Goal: Task Accomplishment & Management: Complete application form

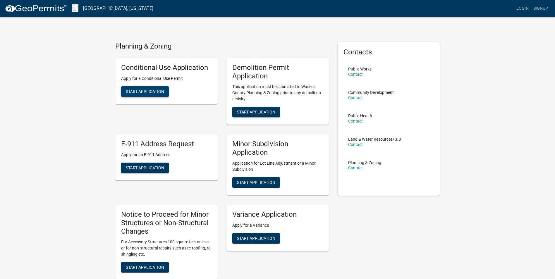
click at [149, 89] on button "Start Application" at bounding box center [145, 91] width 48 height 11
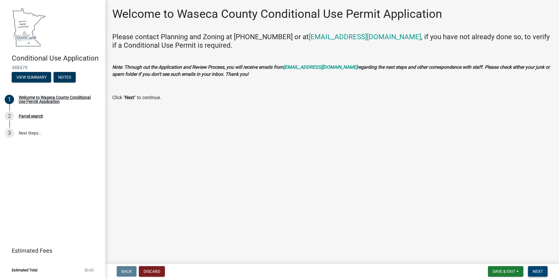
click at [538, 270] on span "Next" at bounding box center [538, 271] width 10 height 5
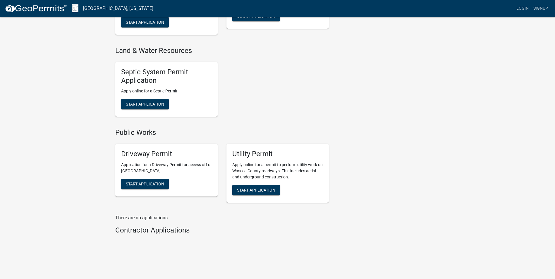
scroll to position [319, 0]
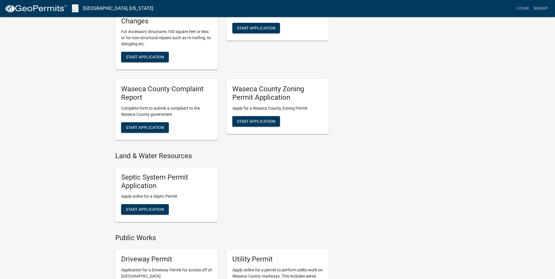
scroll to position [202, 0]
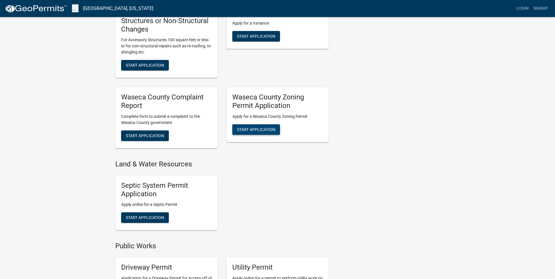
click at [266, 127] on span "Start Application" at bounding box center [256, 129] width 38 height 5
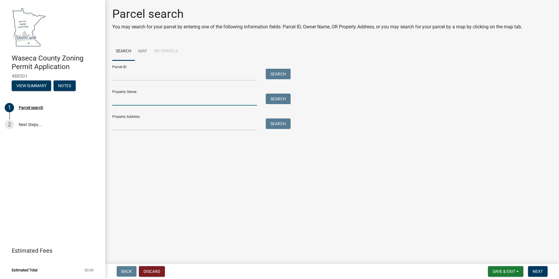
click at [214, 100] on input "Property Owner:" at bounding box center [184, 100] width 145 height 12
type input "[PERSON_NAME]"
click at [281, 97] on button "Search" at bounding box center [278, 99] width 25 height 11
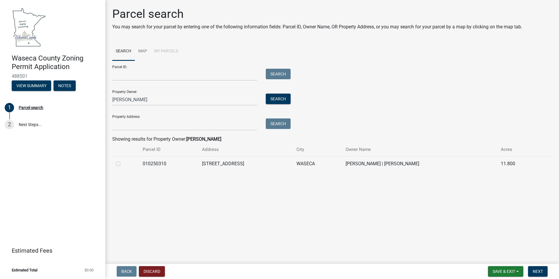
click at [123, 160] on label at bounding box center [123, 160] width 0 height 0
click at [123, 164] on input "radio" at bounding box center [125, 162] width 4 height 4
radio input "true"
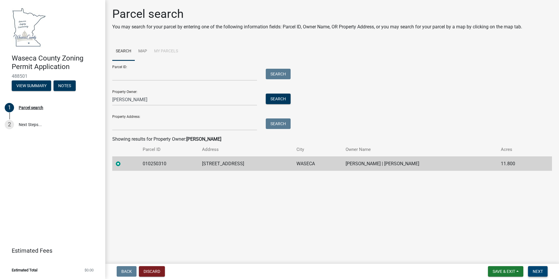
click at [534, 271] on span "Next" at bounding box center [538, 271] width 10 height 5
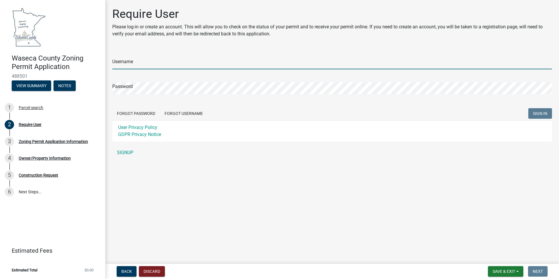
click at [160, 63] on input "Username" at bounding box center [332, 63] width 440 height 12
click at [188, 111] on form "Username Password Forgot Password Forgot Username SIGN IN User Privacy Policy G…" at bounding box center [332, 95] width 440 height 92
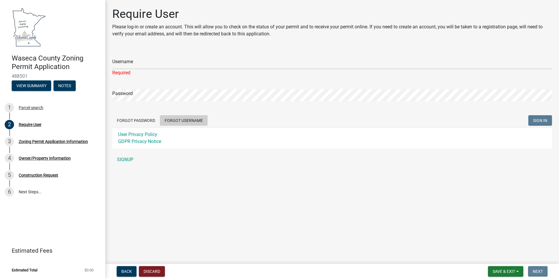
click at [192, 121] on button "Forgot Username" at bounding box center [184, 120] width 48 height 11
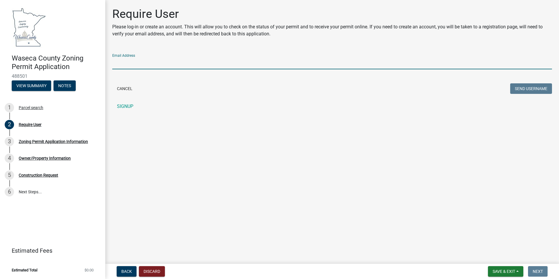
click at [166, 59] on input "Email Address" at bounding box center [332, 63] width 440 height 12
type input "potterjpotter@yahoo.com"
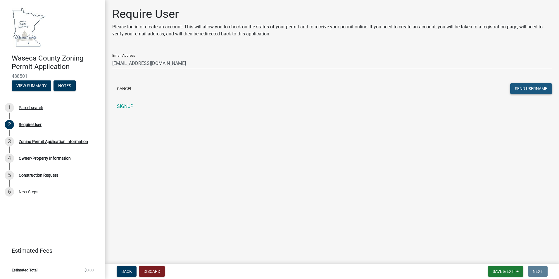
click at [522, 91] on button "Send Username" at bounding box center [531, 88] width 42 height 11
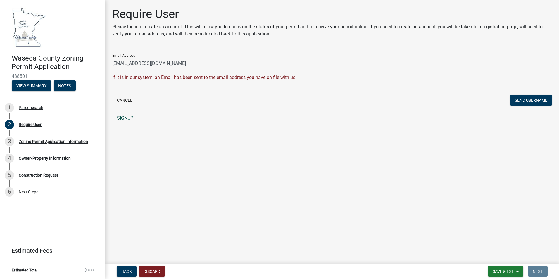
click at [130, 119] on link "SIGNUP" at bounding box center [332, 118] width 440 height 12
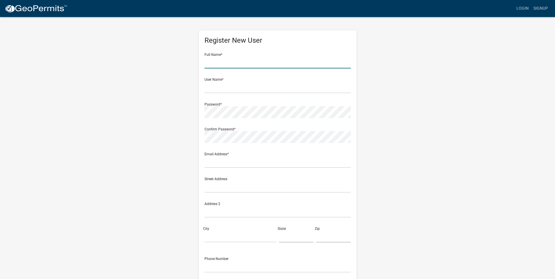
click at [266, 61] on input "text" at bounding box center [277, 62] width 146 height 12
type input "[PERSON_NAME]"
type input "potterjpotter@yahoo.com"
type input "211 S HOUK ST"
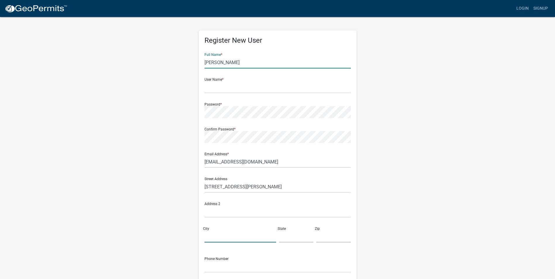
type input "GOOD THUNDER"
type input "Minnesota"
type input "56037"
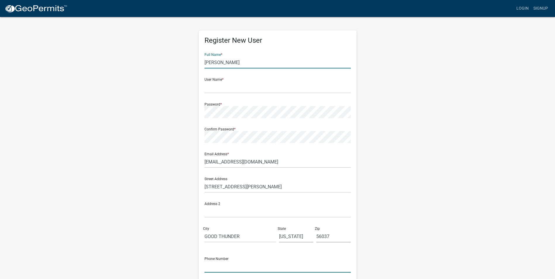
type input "5073822214"
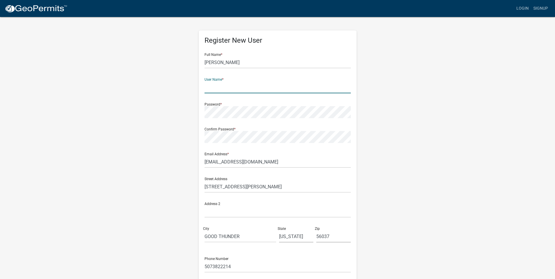
click at [250, 87] on input "text" at bounding box center [277, 87] width 146 height 12
type input "[PERSON_NAME]"
click at [382, 172] on div "Register New User Full Name * Joel Potter User Name * Joel Password * Confirm P…" at bounding box center [277, 172] width 333 height 313
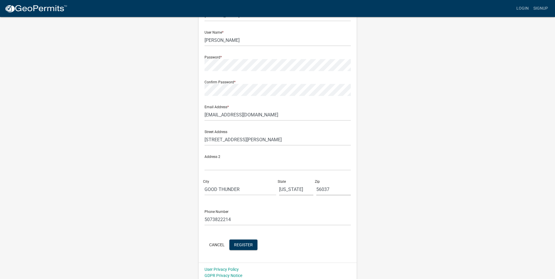
scroll to position [50, 0]
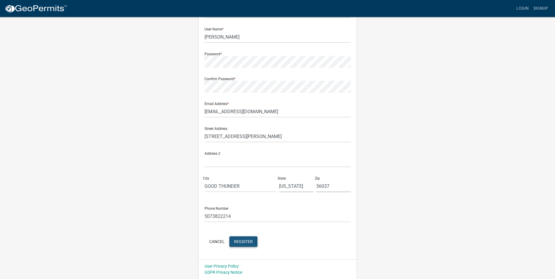
click at [245, 241] on span "Register" at bounding box center [243, 241] width 19 height 5
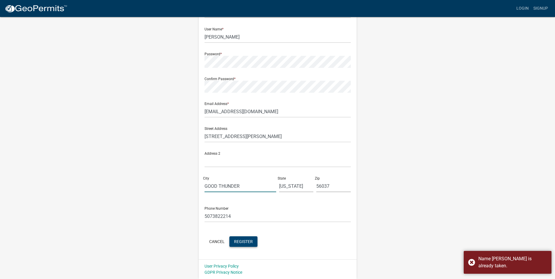
click at [247, 186] on input "GOOD THUNDER" at bounding box center [240, 186] width 72 height 12
type input "G"
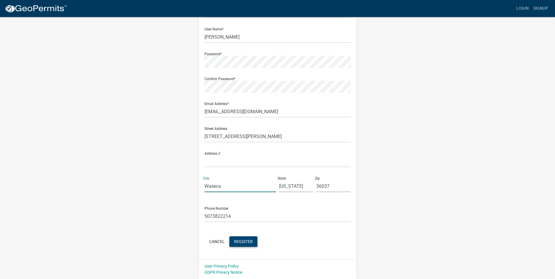
type input "Waseca"
click at [240, 240] on span "Register" at bounding box center [243, 241] width 19 height 5
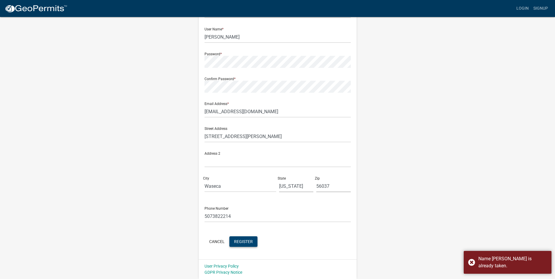
scroll to position [0, 0]
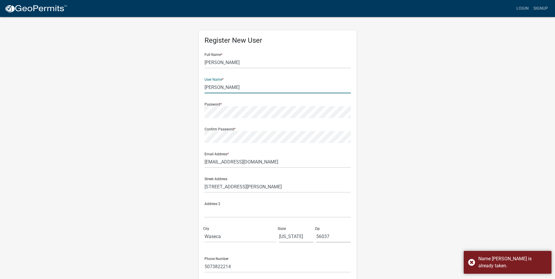
click at [223, 87] on input "[PERSON_NAME]" at bounding box center [277, 87] width 146 height 12
type input "J"
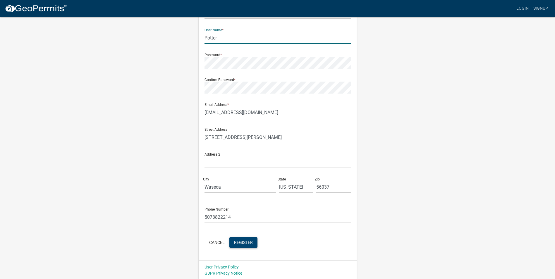
scroll to position [50, 0]
type input "Potter"
click at [246, 242] on span "Register" at bounding box center [243, 241] width 19 height 5
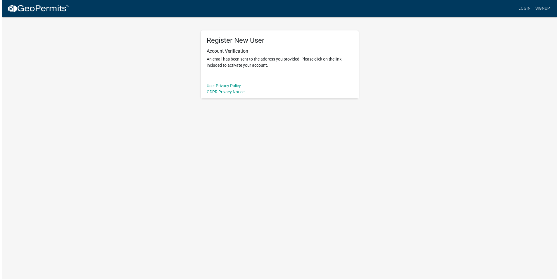
scroll to position [0, 0]
click at [526, 5] on link "Login" at bounding box center [526, 8] width 17 height 11
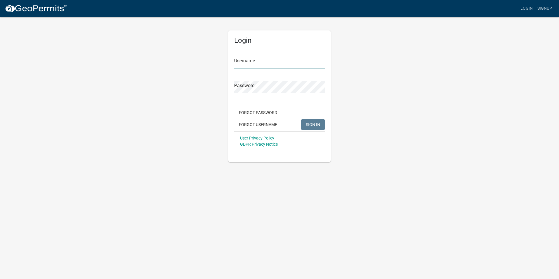
click at [255, 61] on input "Username" at bounding box center [279, 62] width 91 height 12
type input "Potter"
click at [301, 119] on button "SIGN IN" at bounding box center [313, 124] width 24 height 11
click at [305, 123] on button "SIGN IN" at bounding box center [313, 124] width 24 height 11
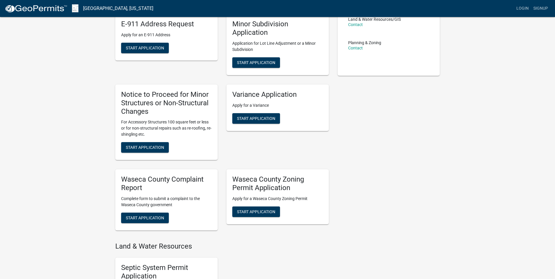
scroll to position [146, 0]
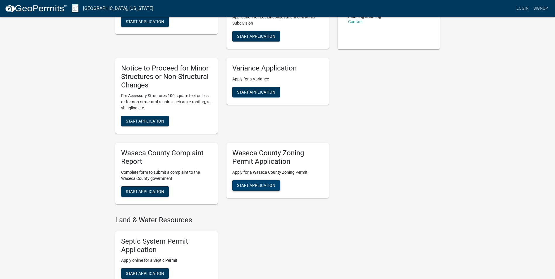
click at [265, 186] on span "Start Application" at bounding box center [256, 185] width 38 height 5
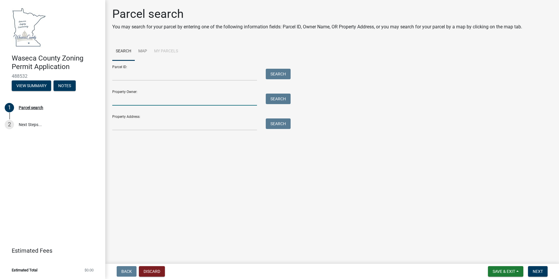
click at [179, 100] on input "Property Owner:" at bounding box center [184, 100] width 145 height 12
type input "[PERSON_NAME]"
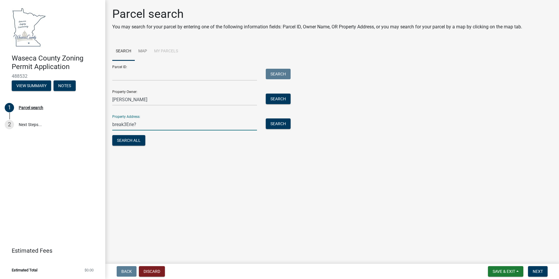
click at [142, 126] on input "break3Erie?" at bounding box center [184, 124] width 145 height 12
type input "b"
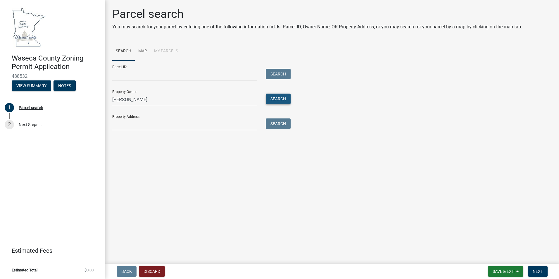
click at [280, 99] on button "Search" at bounding box center [278, 99] width 25 height 11
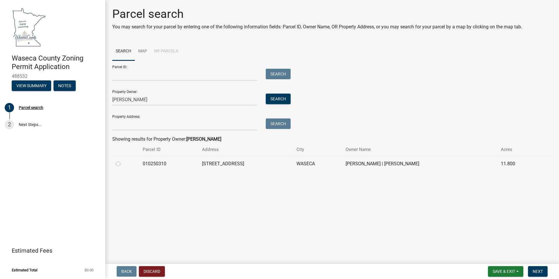
click at [123, 160] on label at bounding box center [123, 160] width 0 height 0
click at [123, 164] on input "radio" at bounding box center [125, 162] width 4 height 4
radio input "true"
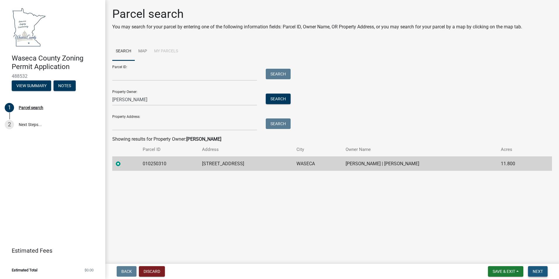
click at [536, 271] on span "Next" at bounding box center [538, 271] width 10 height 5
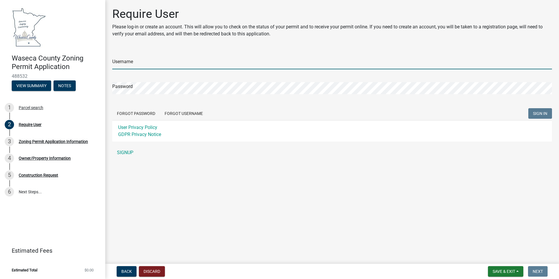
click at [140, 60] on input "Username" at bounding box center [332, 63] width 440 height 12
type input "Potter"
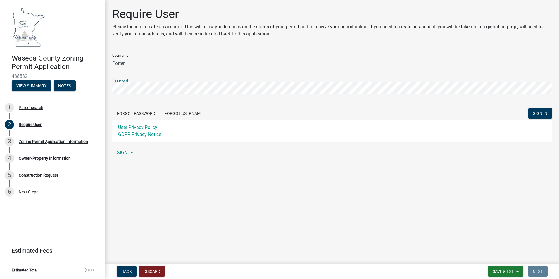
click at [529, 108] on button "SIGN IN" at bounding box center [541, 113] width 24 height 11
click at [538, 114] on span "SIGN IN" at bounding box center [540, 113] width 14 height 5
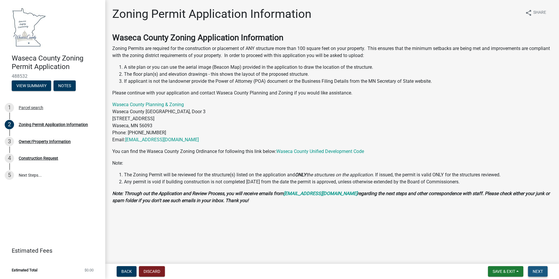
click at [540, 271] on span "Next" at bounding box center [538, 271] width 10 height 5
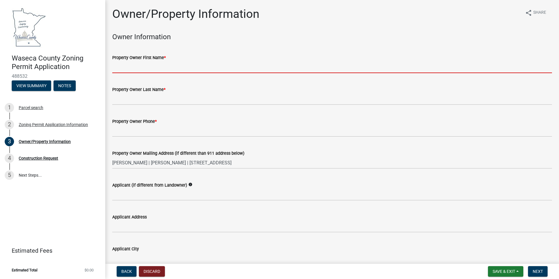
click at [165, 65] on input "Property Owner First Name *" at bounding box center [332, 67] width 440 height 12
type input "[PERSON_NAME]"
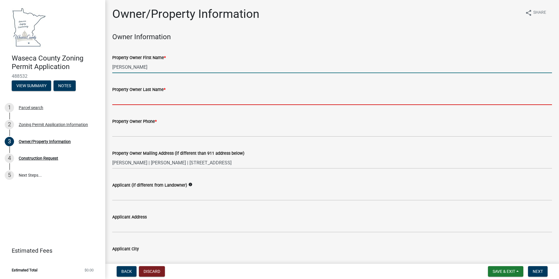
type input "Potter"
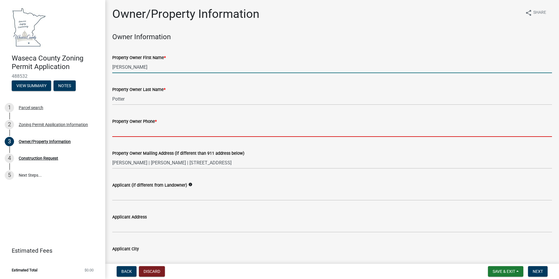
type input "5073822214"
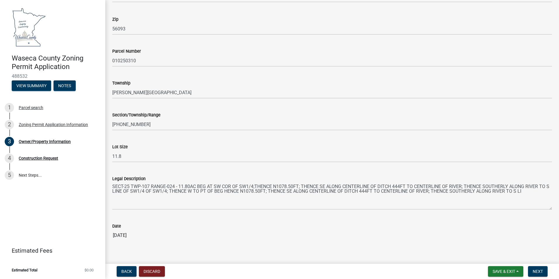
scroll to position [506, 0]
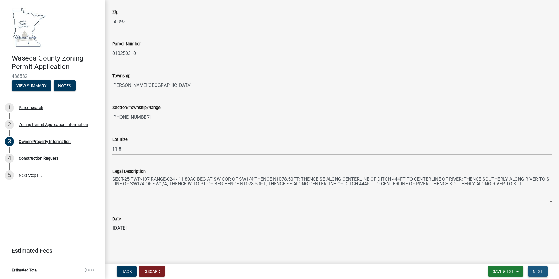
click at [538, 273] on span "Next" at bounding box center [538, 271] width 10 height 5
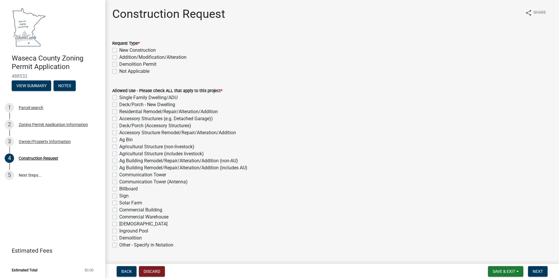
click at [119, 50] on label "New Construction" at bounding box center [137, 50] width 37 height 7
click at [119, 50] on input "New Construction" at bounding box center [121, 49] width 4 height 4
checkbox input "true"
checkbox input "false"
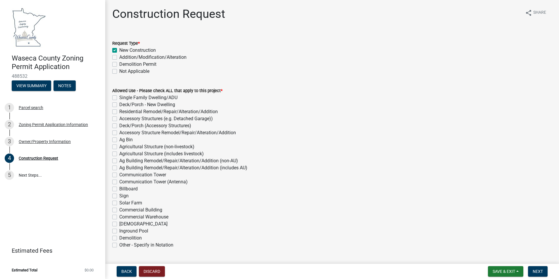
checkbox input "false"
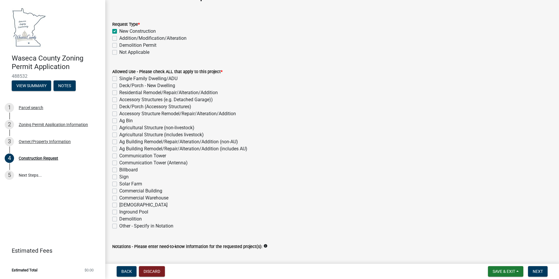
scroll to position [29, 0]
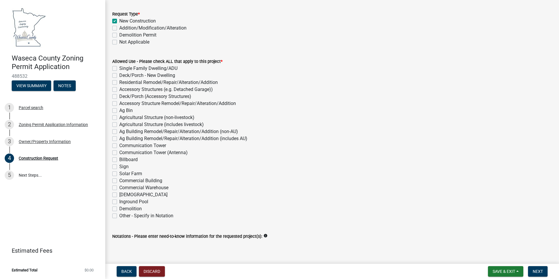
click at [119, 89] on label "Accessory Structures (e.g. Detached Garage))" at bounding box center [166, 89] width 94 height 7
click at [119, 89] on input "Accessory Structures (e.g. Detached Garage))" at bounding box center [121, 88] width 4 height 4
checkbox input "true"
checkbox input "false"
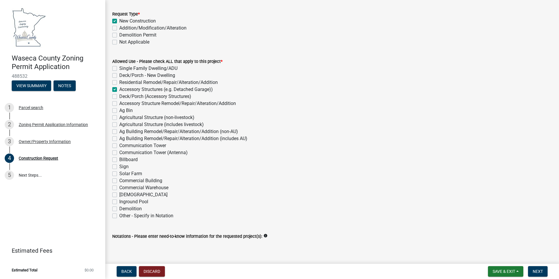
checkbox input "false"
checkbox input "true"
checkbox input "false"
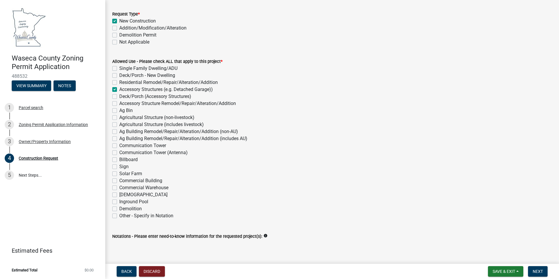
checkbox input "false"
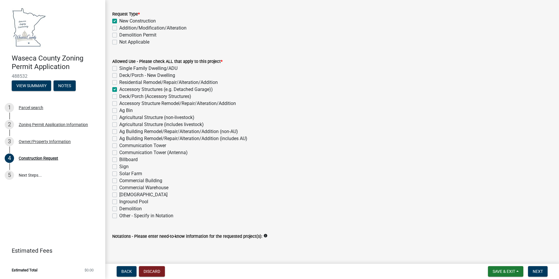
checkbox input "false"
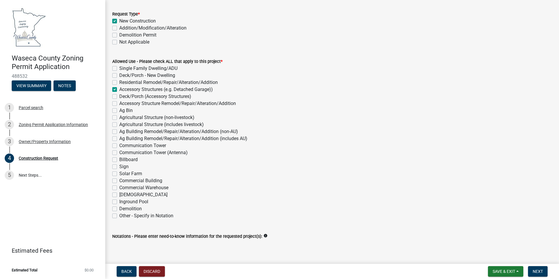
checkbox input "false"
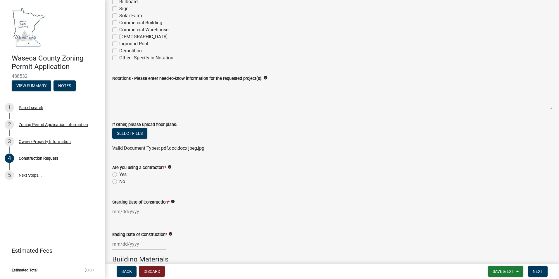
scroll to position [205, 0]
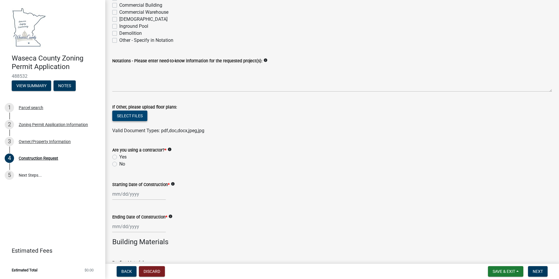
click at [124, 116] on button "Select files" at bounding box center [129, 116] width 35 height 11
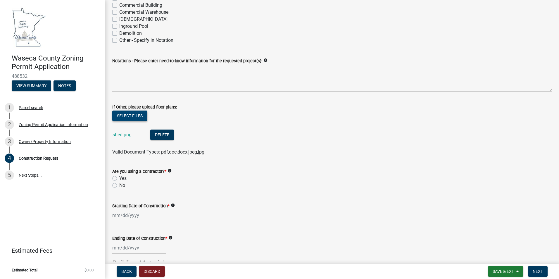
click at [128, 116] on button "Select files" at bounding box center [129, 116] width 35 height 11
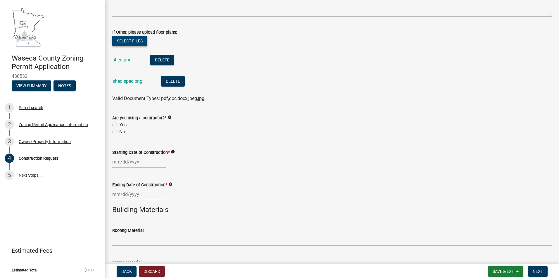
scroll to position [322, 0]
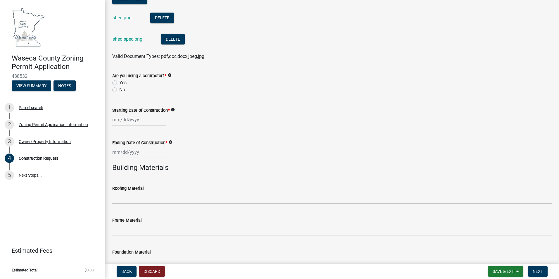
click at [119, 89] on label "No" at bounding box center [122, 89] width 6 height 7
click at [119, 89] on input "No" at bounding box center [121, 88] width 4 height 4
radio input "true"
click at [173, 109] on icon "info" at bounding box center [173, 110] width 4 height 4
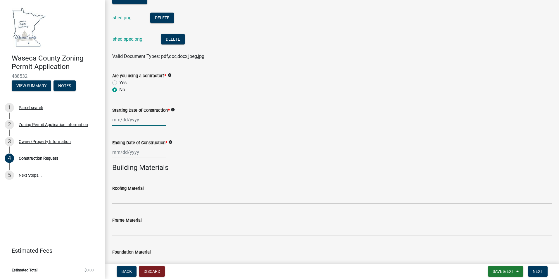
click at [139, 121] on div at bounding box center [139, 120] width 54 height 12
select select "10"
select select "2025"
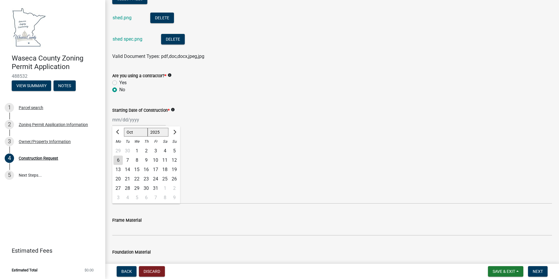
click at [165, 169] on div "18" at bounding box center [164, 169] width 9 height 9
type input "[DATE]"
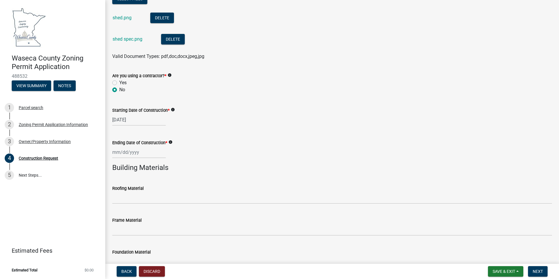
click at [171, 141] on icon "info" at bounding box center [170, 142] width 4 height 4
select select "10"
select select "2025"
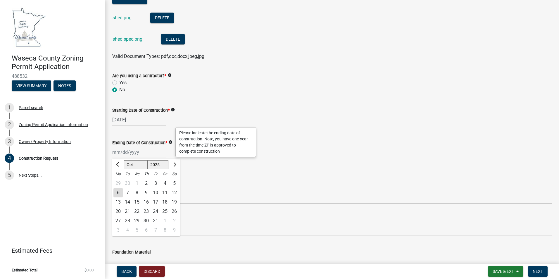
click at [135, 154] on div "[PERSON_NAME] Feb Mar Apr [PERSON_NAME][DATE] Oct Nov [DATE] 1526 1527 1528 152…" at bounding box center [139, 152] width 54 height 12
click at [118, 210] on div "20" at bounding box center [117, 211] width 9 height 9
type input "[DATE]"
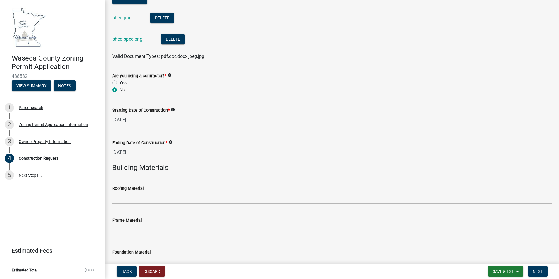
click at [146, 151] on div "[DATE]" at bounding box center [139, 152] width 54 height 12
select select "10"
select select "2025"
click at [175, 219] on div "2" at bounding box center [174, 220] width 9 height 9
type input "[DATE]"
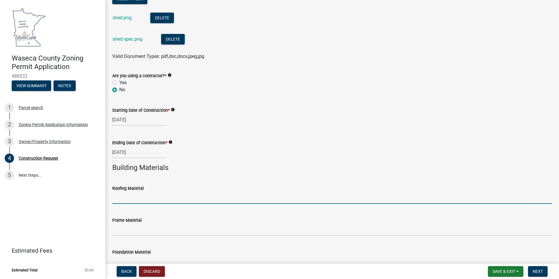
click at [152, 200] on input "Roofing Material" at bounding box center [332, 198] width 440 height 12
type input "Asphalt shingles"
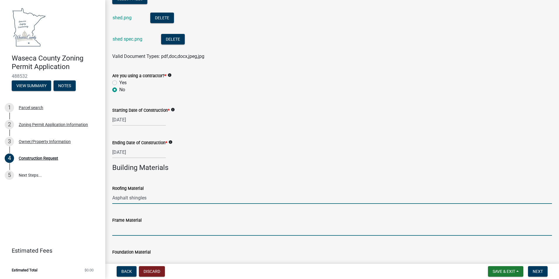
click at [167, 228] on input "Frame Material" at bounding box center [332, 230] width 440 height 12
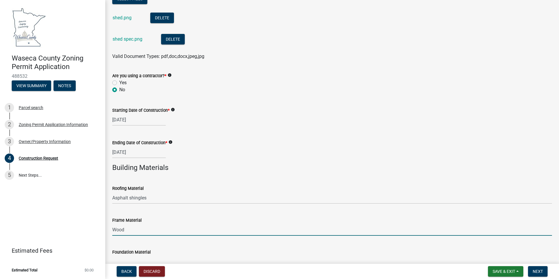
type input "Wood"
click at [283, 178] on div "Roofing Material Asphalt shingles" at bounding box center [332, 190] width 440 height 27
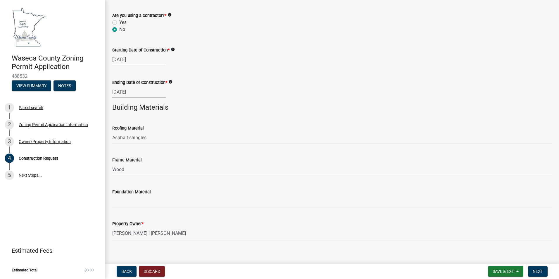
scroll to position [387, 0]
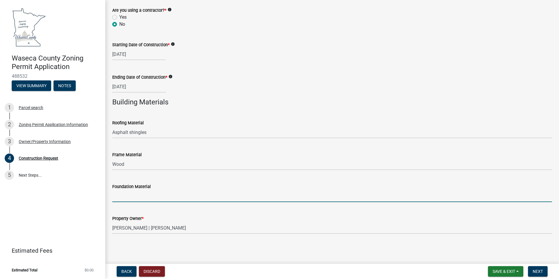
click at [168, 198] on input "Foundation Material" at bounding box center [332, 196] width 440 height 12
click at [116, 195] on input "Pavers" at bounding box center [332, 196] width 440 height 12
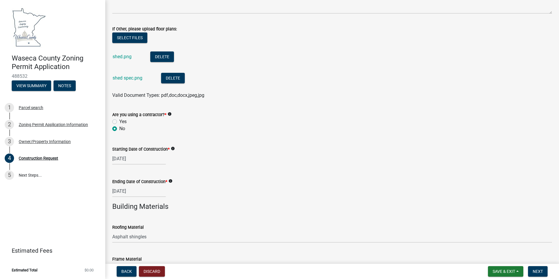
scroll to position [270, 0]
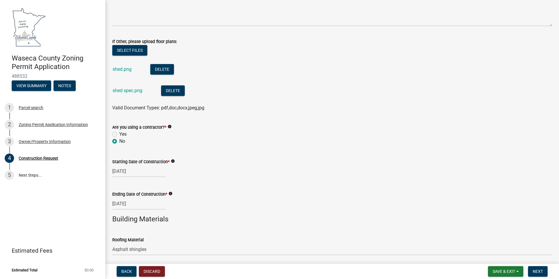
type input "Concrete pavers"
click at [131, 51] on button "Select files" at bounding box center [129, 50] width 35 height 11
click at [134, 50] on button "Select files" at bounding box center [129, 50] width 35 height 11
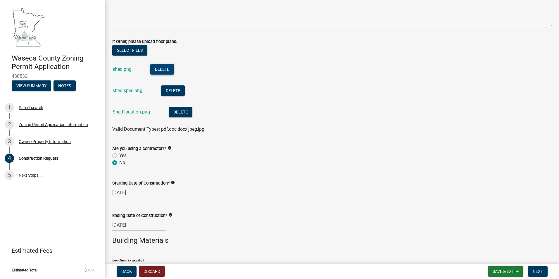
click at [162, 66] on button "Delete" at bounding box center [162, 69] width 24 height 11
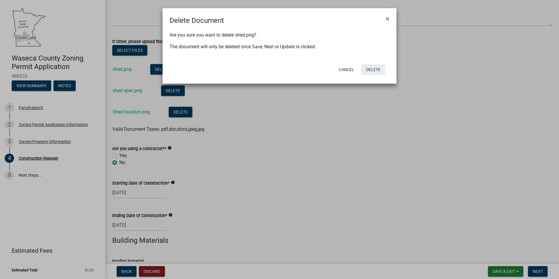
click at [373, 70] on button "Delete" at bounding box center [374, 69] width 24 height 11
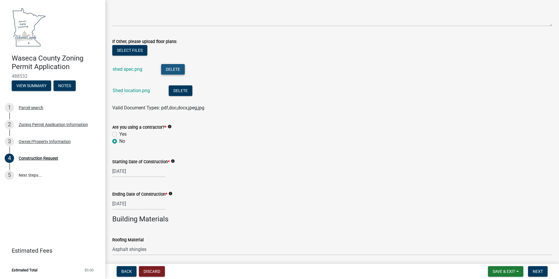
click at [178, 67] on button "Delete" at bounding box center [173, 69] width 24 height 11
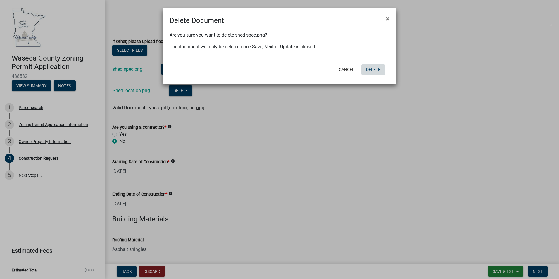
click at [369, 70] on button "Delete" at bounding box center [374, 69] width 24 height 11
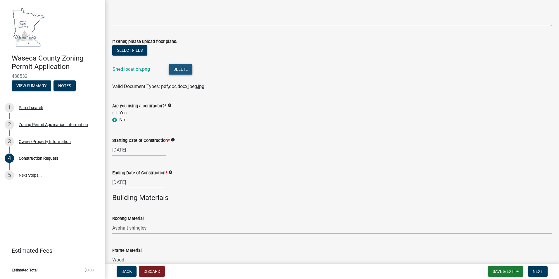
click at [175, 68] on button "Delete" at bounding box center [181, 69] width 24 height 11
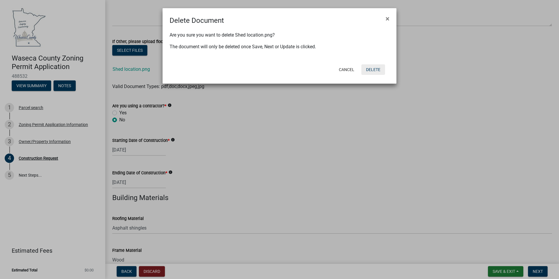
click at [375, 70] on button "Delete" at bounding box center [374, 69] width 24 height 11
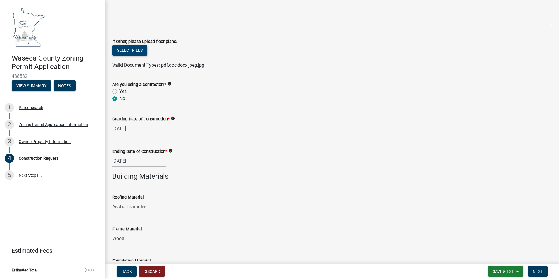
click at [135, 50] on button "Select files" at bounding box center [129, 50] width 35 height 11
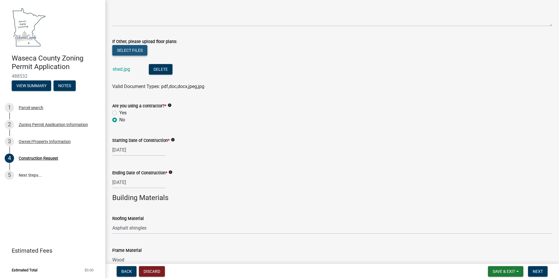
click at [130, 50] on button "Select files" at bounding box center [129, 50] width 35 height 11
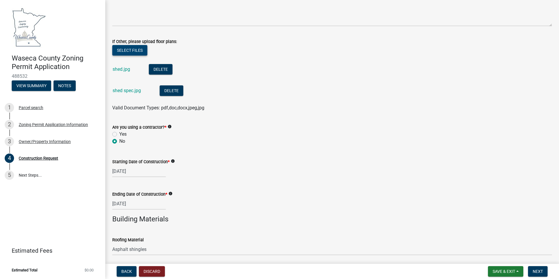
click at [130, 50] on button "Select files" at bounding box center [129, 50] width 35 height 11
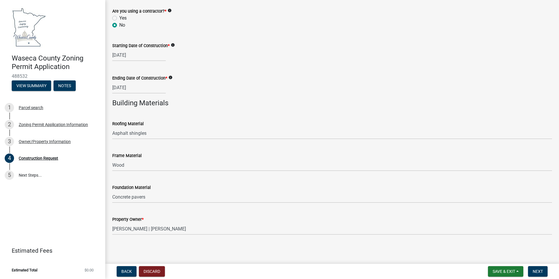
scroll to position [409, 0]
click at [539, 270] on span "Next" at bounding box center [538, 271] width 10 height 5
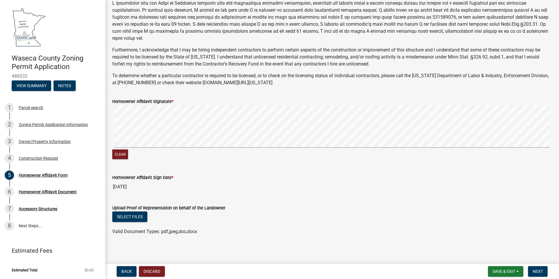
scroll to position [54, 0]
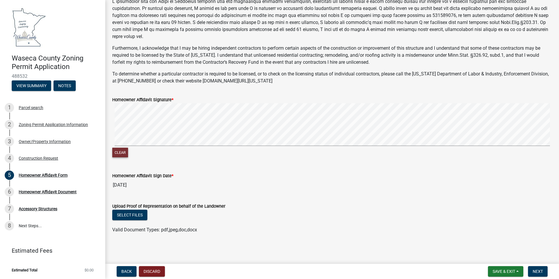
click at [115, 151] on button "Clear" at bounding box center [120, 153] width 16 height 10
click at [147, 133] on signature-pad at bounding box center [332, 125] width 440 height 44
click at [180, 146] on signature-pad at bounding box center [332, 125] width 440 height 44
click at [540, 272] on span "Next" at bounding box center [538, 271] width 10 height 5
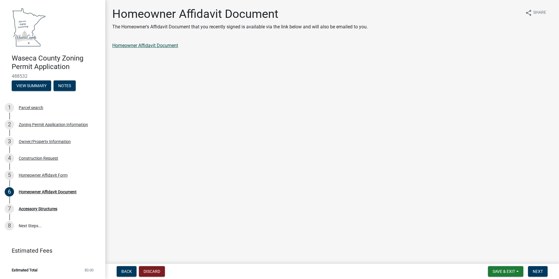
click at [151, 46] on link "Homeowner Affidavit Document" at bounding box center [145, 46] width 66 height 6
click at [534, 269] on span "Next" at bounding box center [538, 271] width 10 height 5
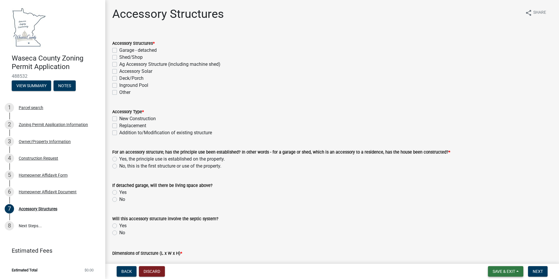
click at [502, 273] on span "Save & Exit" at bounding box center [504, 271] width 23 height 5
click at [514, 105] on form "Accessory Type * New Construction Replacement Addition to/Modification of exist…" at bounding box center [332, 118] width 440 height 35
click at [119, 57] on label "Shed/Shop" at bounding box center [130, 57] width 23 height 7
click at [119, 57] on input "Shed/Shop" at bounding box center [121, 56] width 4 height 4
checkbox input "true"
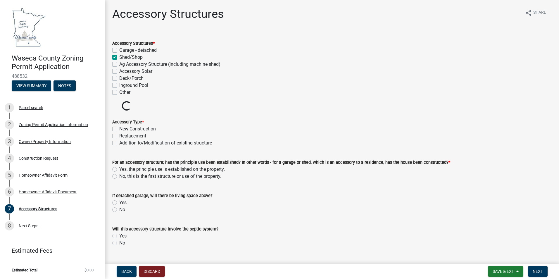
checkbox input "false"
checkbox input "true"
checkbox input "false"
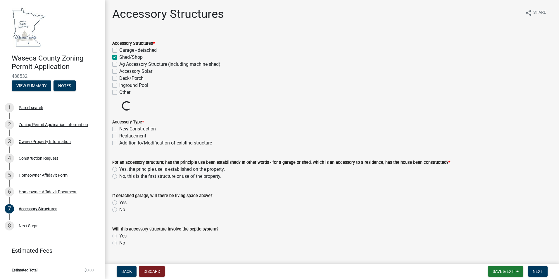
checkbox input "false"
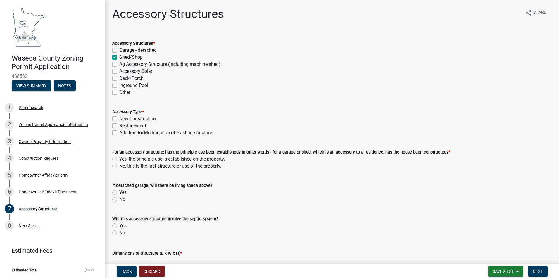
click at [119, 119] on label "New Construction" at bounding box center [137, 118] width 37 height 7
click at [119, 119] on input "New Construction" at bounding box center [121, 117] width 4 height 4
checkbox input "true"
checkbox input "false"
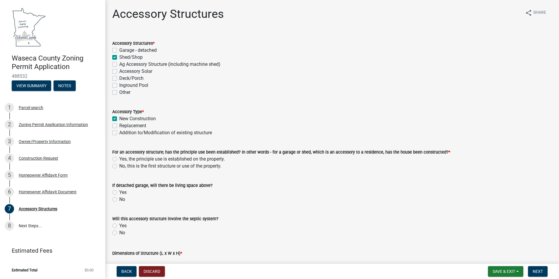
click at [119, 159] on label "Yes, the principle use is established on the property." at bounding box center [172, 159] width 106 height 7
click at [119, 159] on input "Yes, the principle use is established on the property." at bounding box center [121, 158] width 4 height 4
radio input "true"
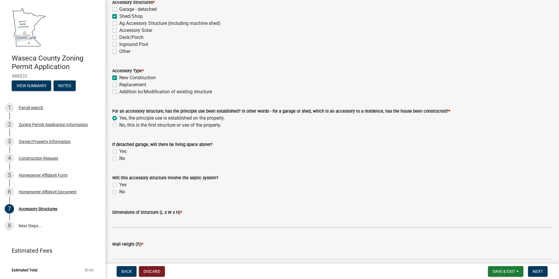
scroll to position [59, 0]
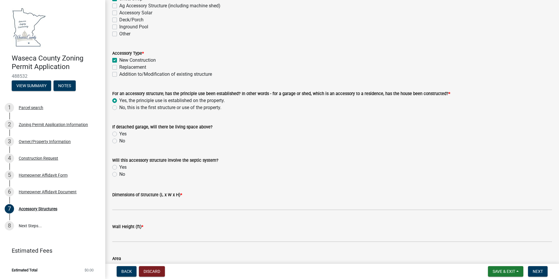
click at [119, 141] on label "No" at bounding box center [122, 140] width 6 height 7
click at [119, 141] on input "No" at bounding box center [121, 139] width 4 height 4
radio input "true"
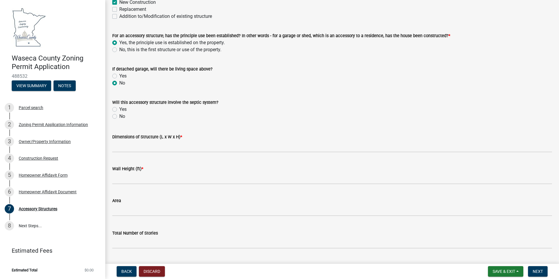
scroll to position [117, 0]
click at [119, 116] on label "No" at bounding box center [122, 115] width 6 height 7
click at [119, 116] on input "No" at bounding box center [121, 114] width 4 height 4
radio input "true"
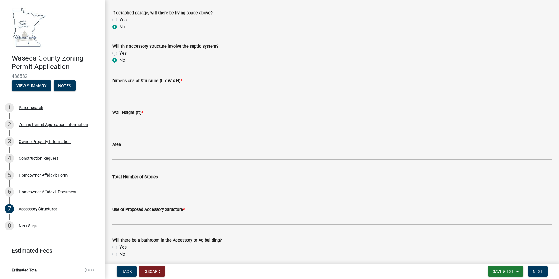
scroll to position [176, 0]
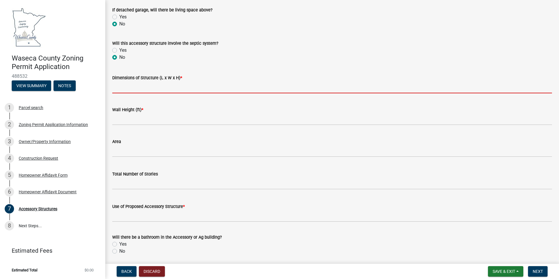
click at [190, 85] on input "Dimensions of Structure (L x W x H) *" at bounding box center [332, 87] width 440 height 12
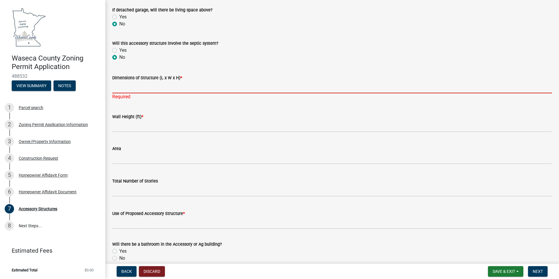
click at [183, 87] on input "Dimensions of Structure (L x W x H) *" at bounding box center [332, 87] width 440 height 12
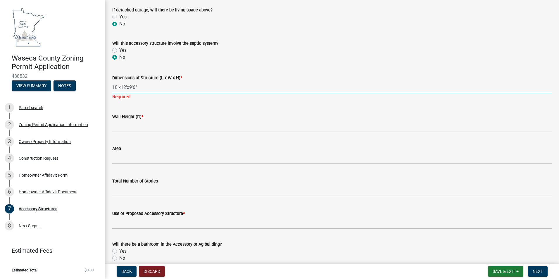
type input "10'x12'x9'6""
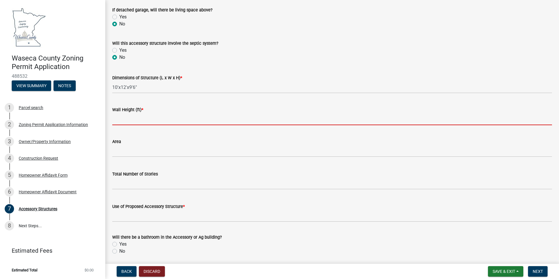
click at [149, 128] on wm-data-entity-input "Wall Height (ft) *" at bounding box center [332, 114] width 440 height 32
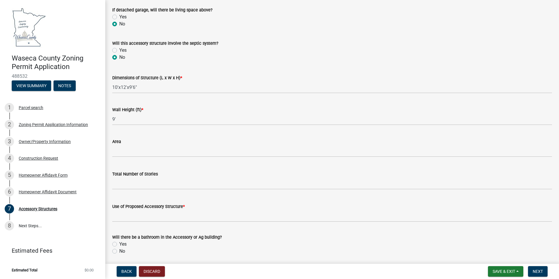
click at [164, 151] on form "Area" at bounding box center [332, 147] width 440 height 19
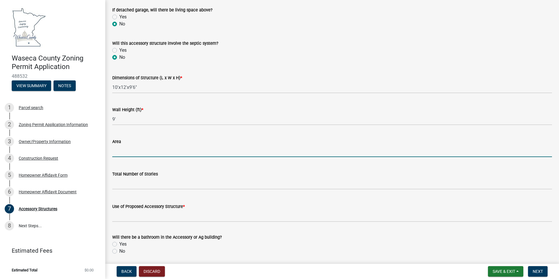
click at [164, 151] on input "text" at bounding box center [332, 151] width 440 height 12
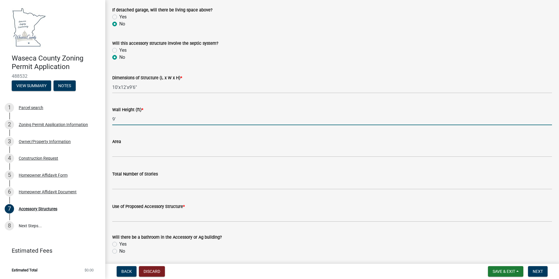
click at [121, 119] on input "9'" at bounding box center [332, 119] width 440 height 12
type input "9'6""
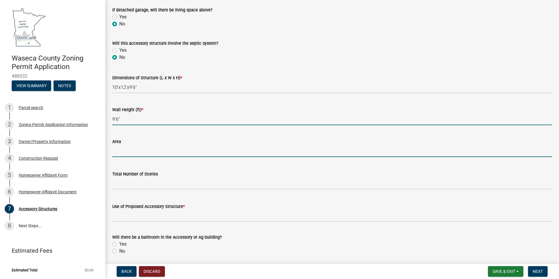
click at [132, 151] on input "text" at bounding box center [332, 151] width 440 height 12
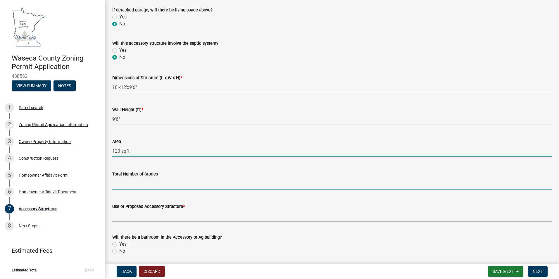
type input "120"
click at [175, 184] on input "text" at bounding box center [332, 184] width 440 height 12
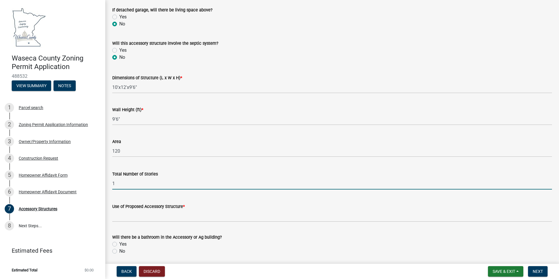
type input "1"
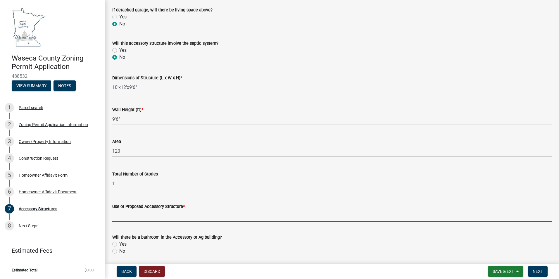
click at [194, 211] on input "Use of Proposed Accessory Structure *" at bounding box center [332, 216] width 440 height 12
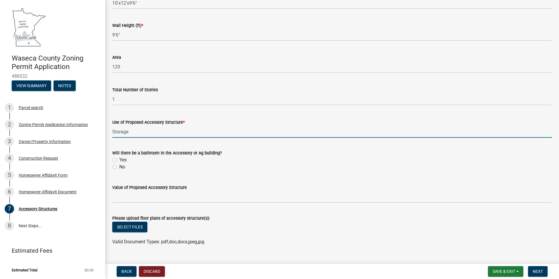
scroll to position [263, 0]
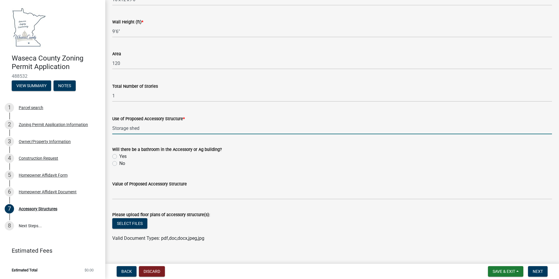
type input "Storage shed"
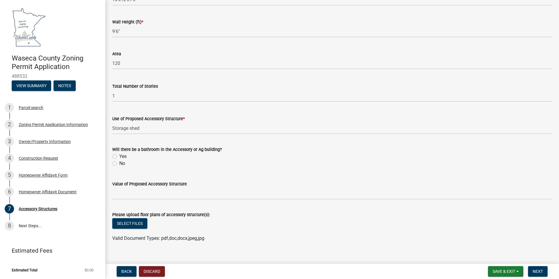
click at [119, 164] on label "No" at bounding box center [122, 163] width 6 height 7
click at [119, 164] on input "No" at bounding box center [121, 162] width 4 height 4
radio input "true"
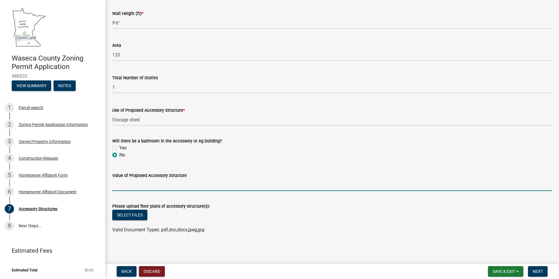
click at [176, 185] on input "Value of Proposed Accessory Structure" at bounding box center [332, 185] width 440 height 12
type input "$2000"
click at [121, 215] on button "Select files" at bounding box center [129, 215] width 35 height 11
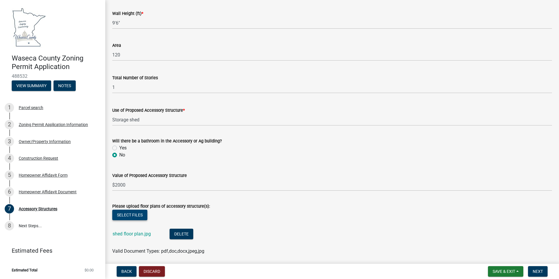
scroll to position [293, 0]
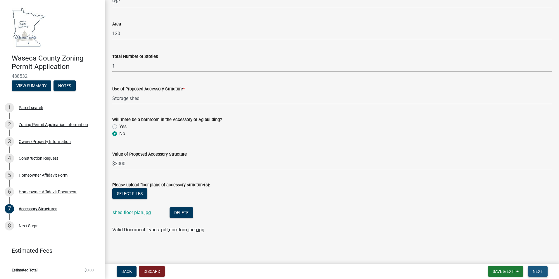
click at [541, 269] on span "Next" at bounding box center [538, 271] width 10 height 5
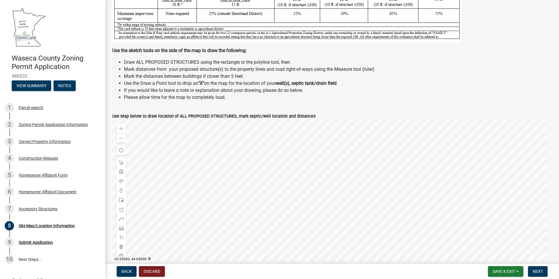
scroll to position [146, 0]
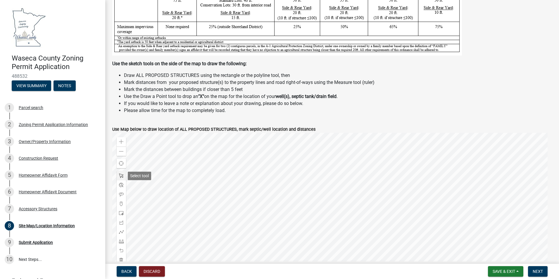
click at [122, 177] on span at bounding box center [121, 175] width 5 height 5
click at [122, 213] on span at bounding box center [121, 213] width 5 height 5
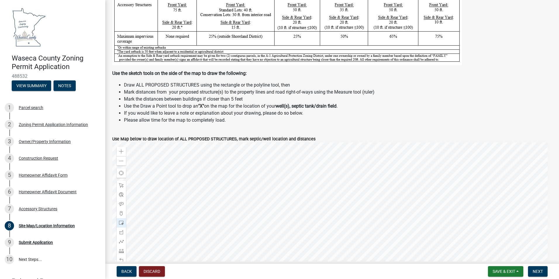
scroll to position [193, 0]
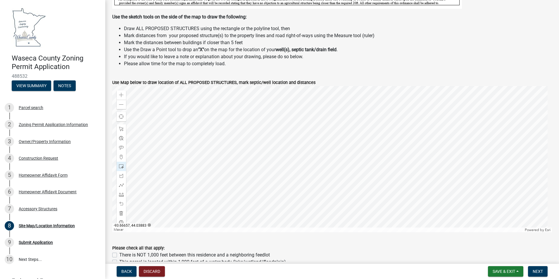
click at [318, 142] on div at bounding box center [332, 159] width 440 height 146
click at [121, 93] on span at bounding box center [121, 95] width 5 height 5
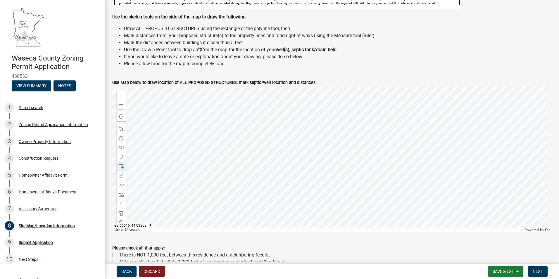
click at [264, 137] on div at bounding box center [332, 159] width 440 height 146
click at [121, 204] on span at bounding box center [121, 204] width 5 height 5
click at [121, 114] on div "Find my location" at bounding box center [121, 116] width 9 height 9
click at [196, 130] on div at bounding box center [332, 159] width 440 height 146
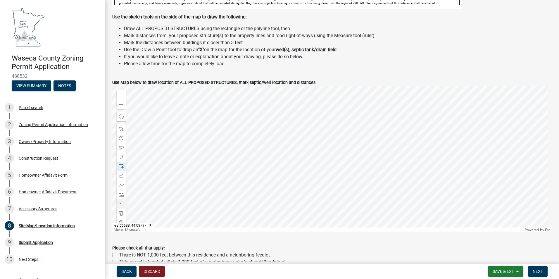
click at [121, 202] on span at bounding box center [121, 204] width 5 height 5
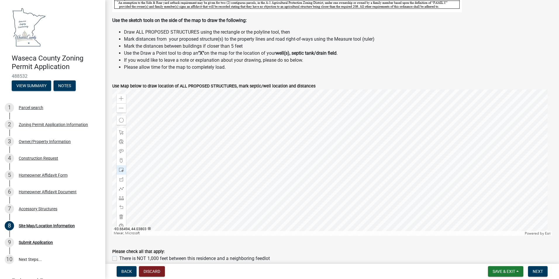
scroll to position [183, 0]
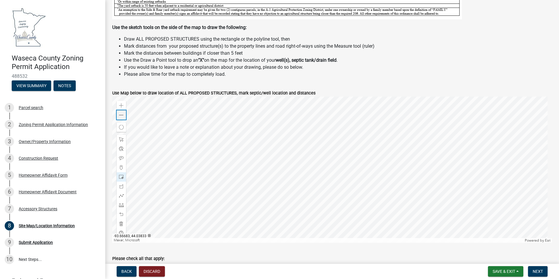
click at [121, 116] on span at bounding box center [121, 115] width 5 height 5
click at [121, 214] on span at bounding box center [121, 214] width 5 height 5
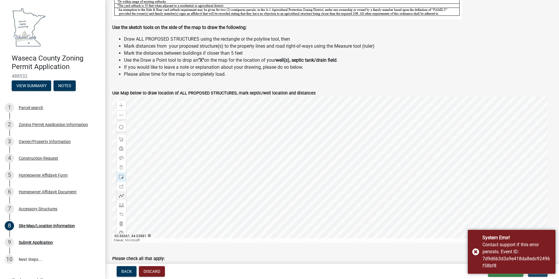
click at [291, 117] on div at bounding box center [332, 170] width 440 height 146
click at [123, 214] on span at bounding box center [121, 214] width 5 height 5
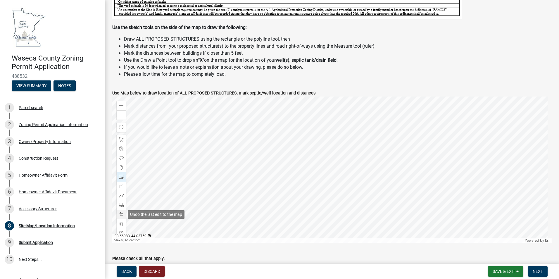
click at [121, 214] on span at bounding box center [121, 214] width 5 height 5
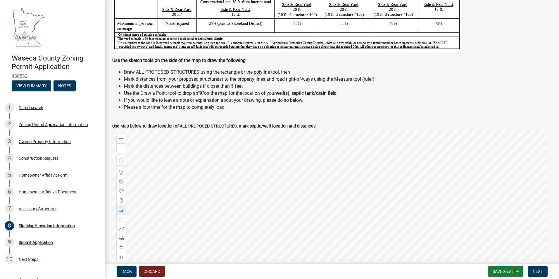
scroll to position [153, 0]
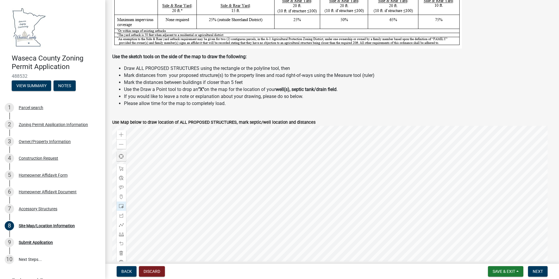
click at [121, 156] on span "Find my location" at bounding box center [121, 156] width 5 height 5
click at [294, 147] on div at bounding box center [332, 199] width 440 height 146
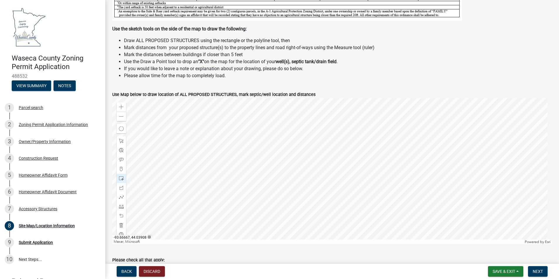
scroll to position [183, 0]
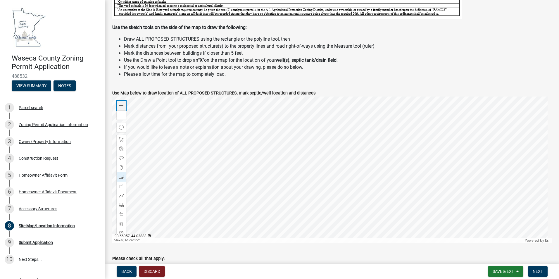
click at [120, 103] on div "Zoom in" at bounding box center [121, 105] width 9 height 9
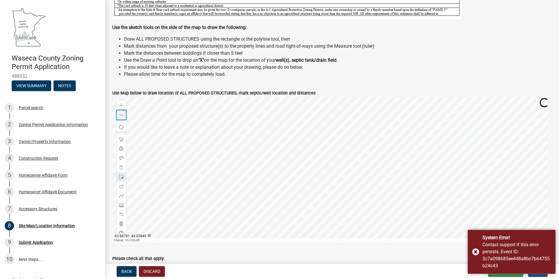
click at [123, 114] on span at bounding box center [121, 115] width 5 height 5
click at [121, 211] on div at bounding box center [121, 214] width 9 height 9
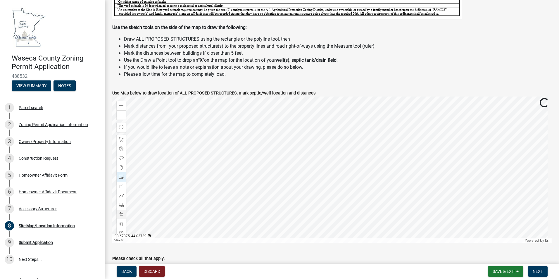
click at [121, 211] on div at bounding box center [121, 214] width 9 height 9
click at [122, 158] on span at bounding box center [121, 158] width 5 height 5
click at [121, 159] on span at bounding box center [121, 158] width 5 height 5
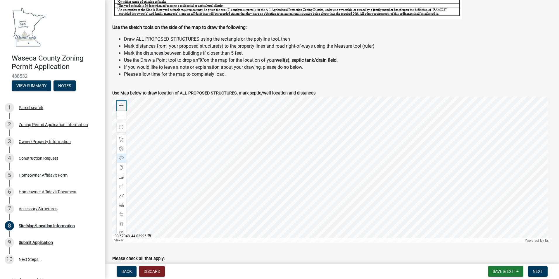
click at [120, 104] on span at bounding box center [121, 105] width 5 height 5
click at [121, 157] on span at bounding box center [121, 158] width 5 height 5
click at [308, 132] on div at bounding box center [332, 170] width 440 height 146
click at [282, 147] on div at bounding box center [332, 170] width 440 height 146
click at [312, 115] on div at bounding box center [332, 170] width 440 height 146
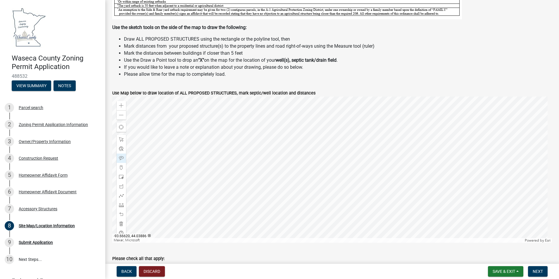
click at [314, 113] on div at bounding box center [332, 170] width 440 height 146
click at [120, 186] on span at bounding box center [121, 186] width 5 height 5
click at [293, 119] on div at bounding box center [332, 170] width 440 height 146
click at [276, 156] on div at bounding box center [332, 170] width 440 height 146
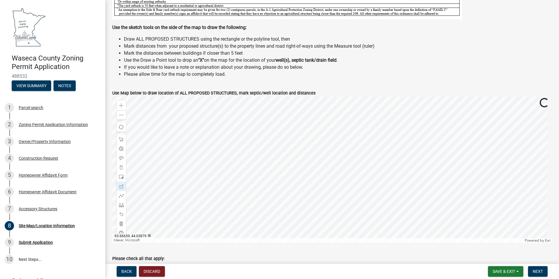
click at [276, 156] on div at bounding box center [332, 170] width 440 height 146
click at [279, 156] on div at bounding box center [332, 170] width 440 height 146
click at [276, 156] on div at bounding box center [332, 170] width 440 height 146
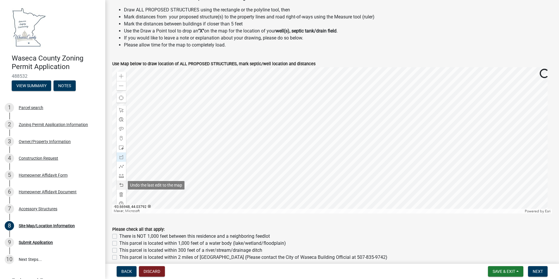
click at [123, 184] on span at bounding box center [121, 185] width 5 height 5
click at [121, 184] on span at bounding box center [121, 185] width 5 height 5
click at [121, 148] on span at bounding box center [121, 147] width 5 height 5
click at [275, 126] on div at bounding box center [332, 140] width 440 height 146
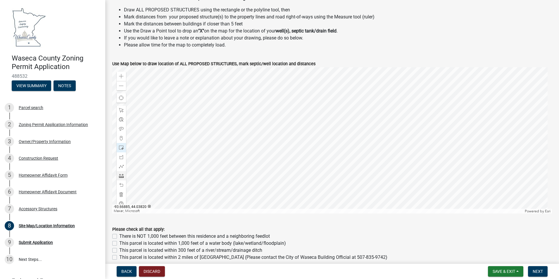
click at [150, 172] on div at bounding box center [332, 140] width 440 height 146
click at [122, 185] on span at bounding box center [121, 185] width 5 height 5
click at [120, 138] on span at bounding box center [121, 138] width 5 height 5
click at [122, 185] on span at bounding box center [121, 185] width 5 height 5
click at [273, 131] on div at bounding box center [332, 140] width 440 height 146
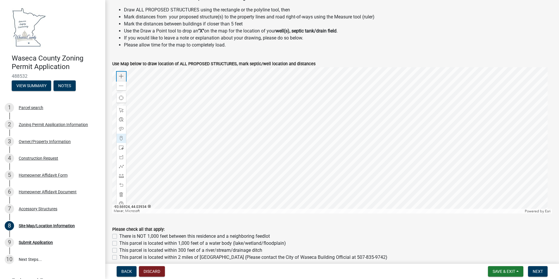
click at [120, 76] on span at bounding box center [121, 76] width 5 height 5
click at [388, 148] on div at bounding box center [332, 140] width 440 height 146
click at [122, 184] on span at bounding box center [121, 185] width 5 height 5
click at [121, 184] on span at bounding box center [121, 185] width 5 height 5
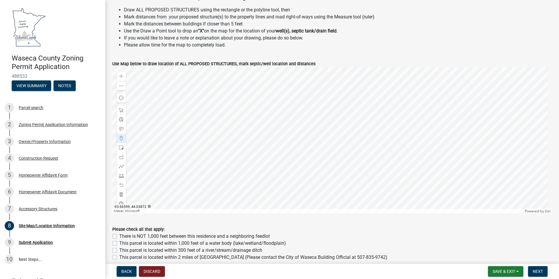
click at [397, 152] on div at bounding box center [332, 140] width 440 height 146
click at [120, 73] on div "Zoom in" at bounding box center [121, 76] width 9 height 9
click at [121, 148] on span at bounding box center [121, 147] width 5 height 5
click at [204, 119] on div at bounding box center [332, 140] width 440 height 146
click at [120, 177] on span at bounding box center [121, 175] width 5 height 5
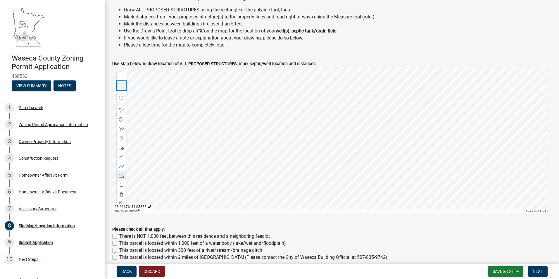
click at [123, 86] on span at bounding box center [121, 86] width 5 height 5
click at [314, 139] on div at bounding box center [332, 140] width 440 height 146
click at [120, 174] on span at bounding box center [121, 175] width 5 height 5
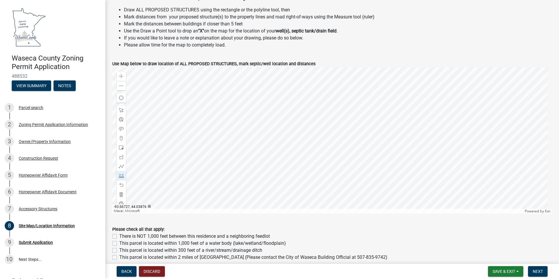
click at [273, 143] on div at bounding box center [332, 140] width 440 height 146
click at [299, 141] on div at bounding box center [332, 140] width 440 height 146
click at [121, 175] on span at bounding box center [121, 175] width 5 height 5
click at [288, 143] on div at bounding box center [332, 140] width 440 height 146
click at [251, 142] on div at bounding box center [332, 140] width 440 height 146
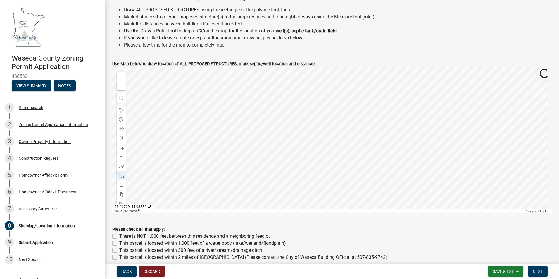
click at [251, 142] on div at bounding box center [332, 140] width 440 height 146
click at [289, 143] on div at bounding box center [332, 140] width 440 height 146
click at [291, 100] on div at bounding box center [332, 140] width 440 height 146
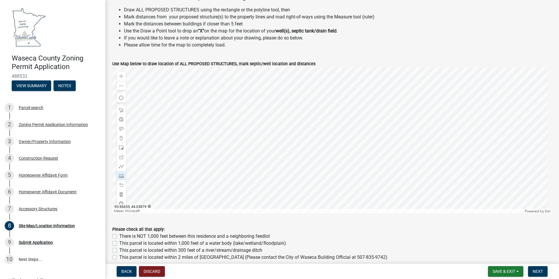
click at [291, 144] on div at bounding box center [332, 140] width 440 height 146
click at [294, 143] on div at bounding box center [332, 140] width 440 height 146
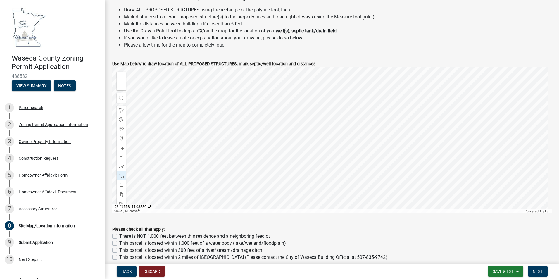
click at [347, 143] on div at bounding box center [332, 140] width 440 height 146
click at [294, 143] on div at bounding box center [332, 140] width 440 height 146
click at [294, 145] on div at bounding box center [332, 140] width 440 height 146
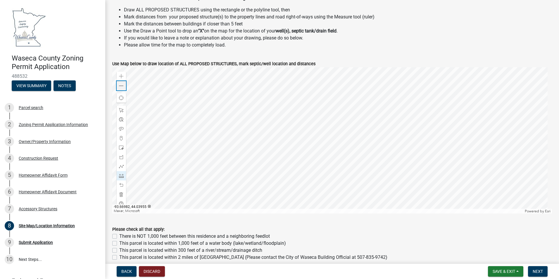
click at [123, 86] on span at bounding box center [121, 86] width 5 height 5
click at [122, 86] on span at bounding box center [121, 86] width 5 height 5
click at [321, 182] on div at bounding box center [332, 140] width 440 height 146
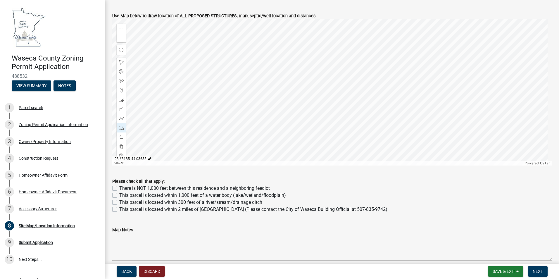
scroll to position [270, 0]
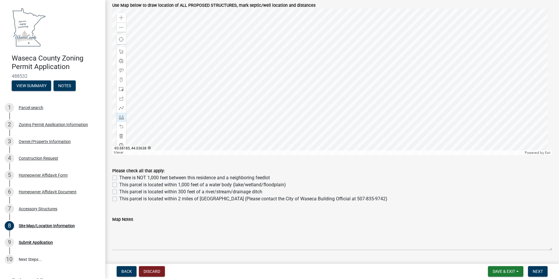
click at [119, 185] on label "This parcel is located within 1,000 feet of a water body (lake/wetland/floodpla…" at bounding box center [202, 184] width 167 height 7
click at [119, 185] on input "This parcel is located within 1,000 feet of a water body (lake/wetland/floodpla…" at bounding box center [121, 183] width 4 height 4
checkbox input "true"
checkbox input "false"
checkbox input "true"
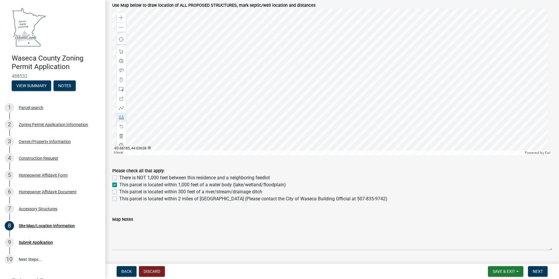
checkbox input "false"
click at [119, 192] on label "This parcel is located within 300 feet of a river/stream/drainage ditch" at bounding box center [190, 191] width 143 height 7
click at [119, 192] on input "This parcel is located within 300 feet of a river/stream/drainage ditch" at bounding box center [121, 190] width 4 height 4
checkbox input "true"
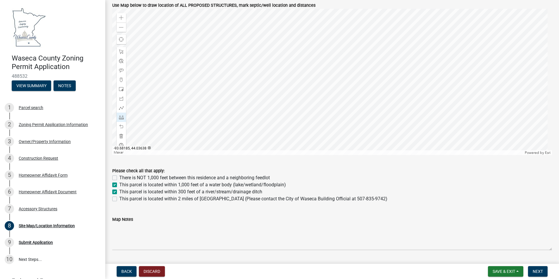
checkbox input "false"
checkbox input "true"
checkbox input "false"
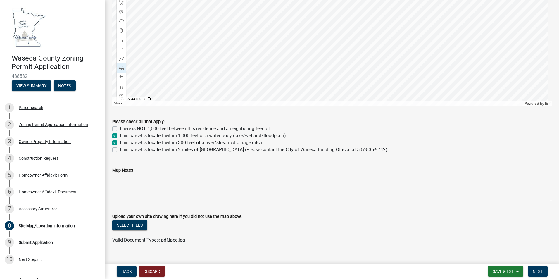
scroll to position [330, 0]
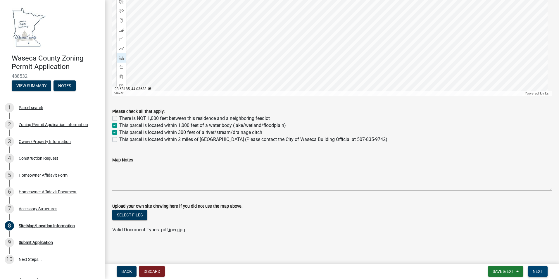
click at [541, 270] on span "Next" at bounding box center [538, 271] width 10 height 5
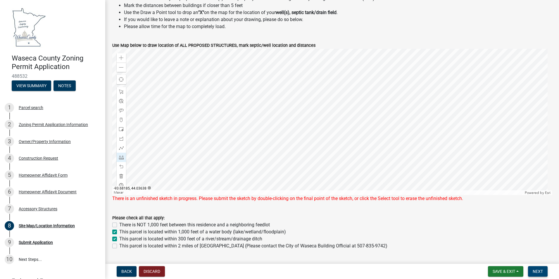
scroll to position [213, 0]
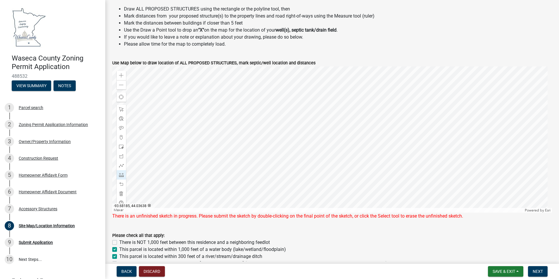
click at [387, 246] on div "This parcel is located within 1,000 feet of a water body (lake/wetland/floodpla…" at bounding box center [332, 249] width 440 height 7
click at [321, 181] on div at bounding box center [332, 139] width 440 height 146
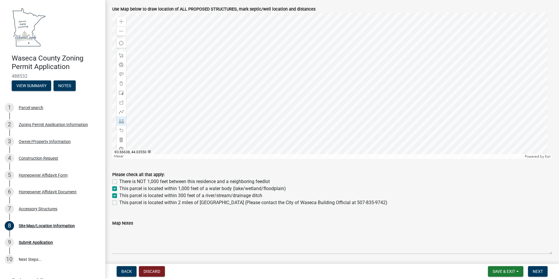
scroll to position [271, 0]
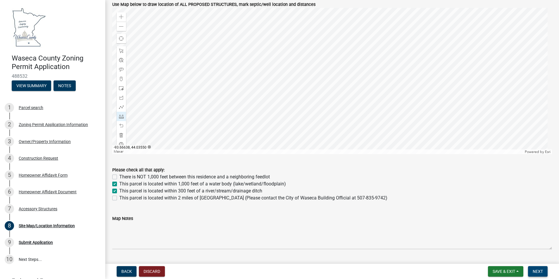
click at [540, 273] on span "Next" at bounding box center [538, 271] width 10 height 5
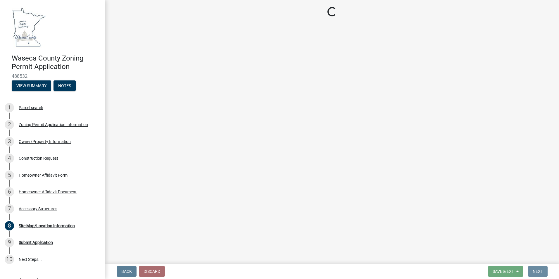
scroll to position [0, 0]
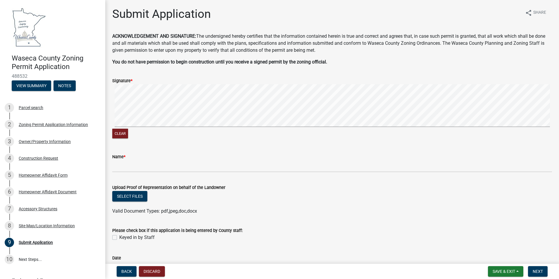
click at [241, 127] on signature-pad at bounding box center [332, 106] width 440 height 44
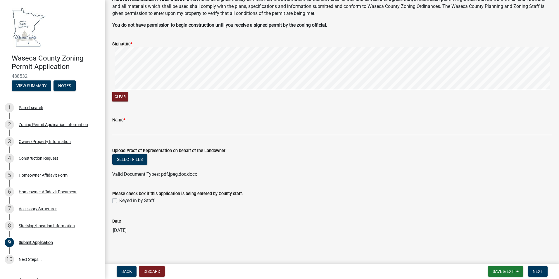
scroll to position [39, 0]
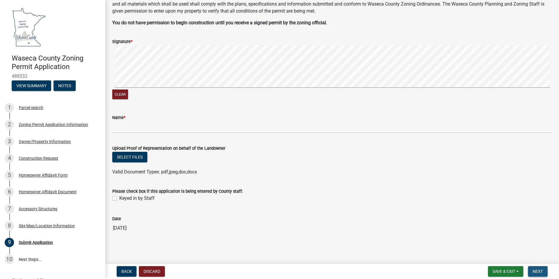
click at [541, 271] on span "Next" at bounding box center [538, 271] width 10 height 5
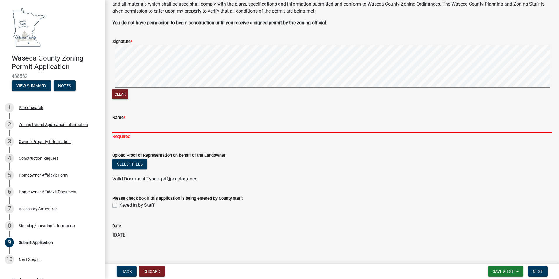
click at [135, 126] on input "Name *" at bounding box center [332, 127] width 440 height 12
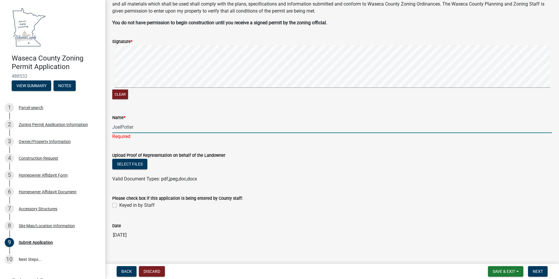
click at [121, 127] on input "JoelPotter" at bounding box center [332, 127] width 440 height 12
type input "[PERSON_NAME]"
click at [539, 270] on span "Next" at bounding box center [538, 271] width 10 height 5
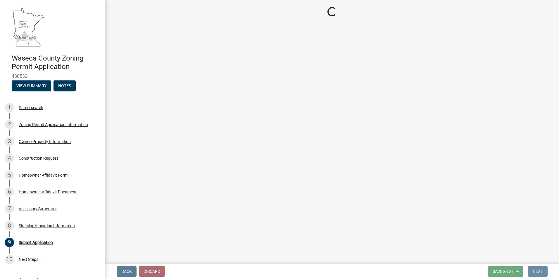
scroll to position [0, 0]
